Goal: Task Accomplishment & Management: Complete application form

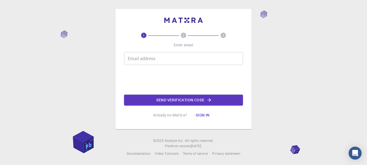
click at [148, 58] on input "Email address" at bounding box center [183, 58] width 119 height 13
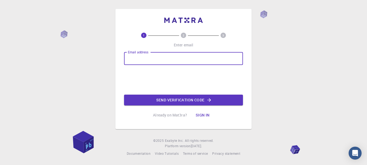
type input "[EMAIL_ADDRESS][DOMAIN_NAME]"
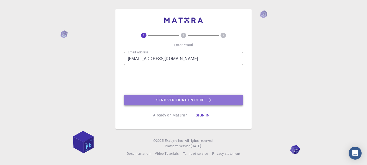
click at [168, 102] on button "Send verification code" at bounding box center [183, 100] width 119 height 11
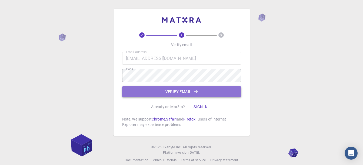
click at [133, 90] on button "Verify email" at bounding box center [181, 91] width 119 height 11
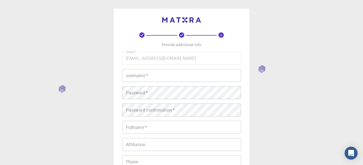
click at [143, 69] on div "Email   * [EMAIL_ADDRESS][DOMAIN_NAME] Email   * username   * username   * Pass…" at bounding box center [181, 126] width 119 height 148
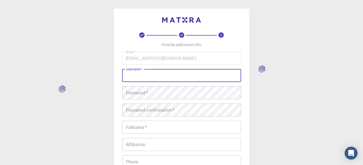
click at [144, 74] on input "username   *" at bounding box center [181, 75] width 119 height 13
type input "Lê"
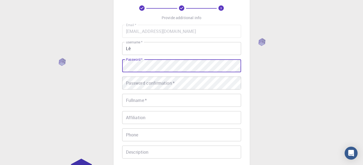
scroll to position [81, 0]
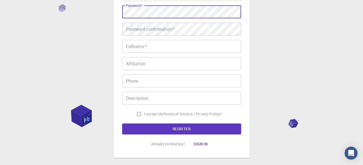
click at [145, 50] on input "Fullname   *" at bounding box center [181, 46] width 119 height 13
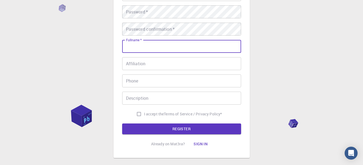
type input "[PERSON_NAME]"
type input "[PHONE_NUMBER]"
click at [134, 59] on div "Affiliation Affiliation" at bounding box center [181, 63] width 119 height 13
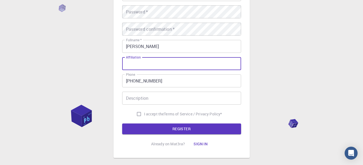
scroll to position [54, 0]
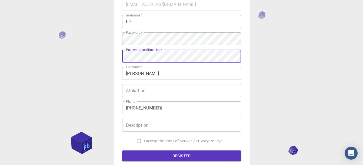
click at [137, 142] on input "I accept the Terms of Service / Privacy Policy *" at bounding box center [139, 141] width 10 height 10
checkbox input "true"
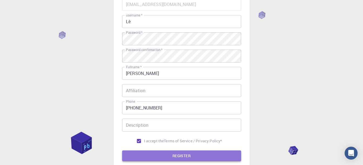
click at [140, 154] on button "REGISTER" at bounding box center [181, 156] width 119 height 11
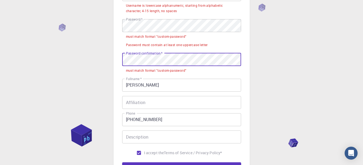
scroll to position [0, 0]
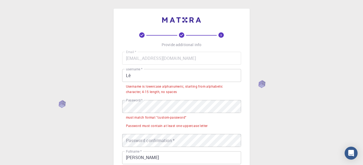
click at [193, 150] on div "Email   * [EMAIL_ADDRESS][DOMAIN_NAME] Email   * username   * Lê username   * U…" at bounding box center [181, 141] width 119 height 179
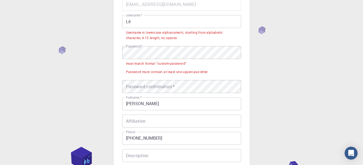
scroll to position [140, 0]
